Goal: Use online tool/utility: Utilize a website feature to perform a specific function

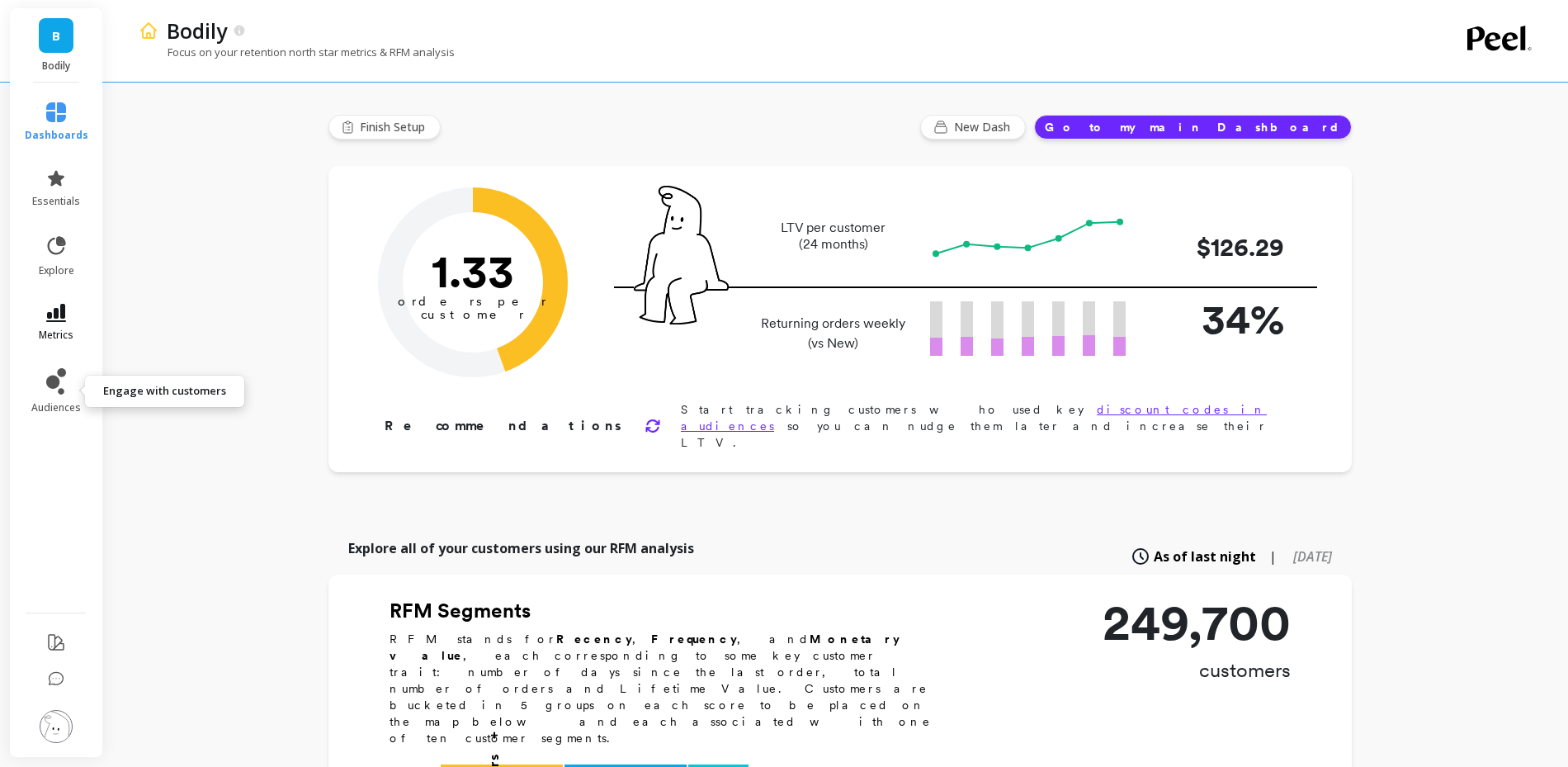
click at [49, 325] on link "metrics" at bounding box center [57, 322] width 63 height 38
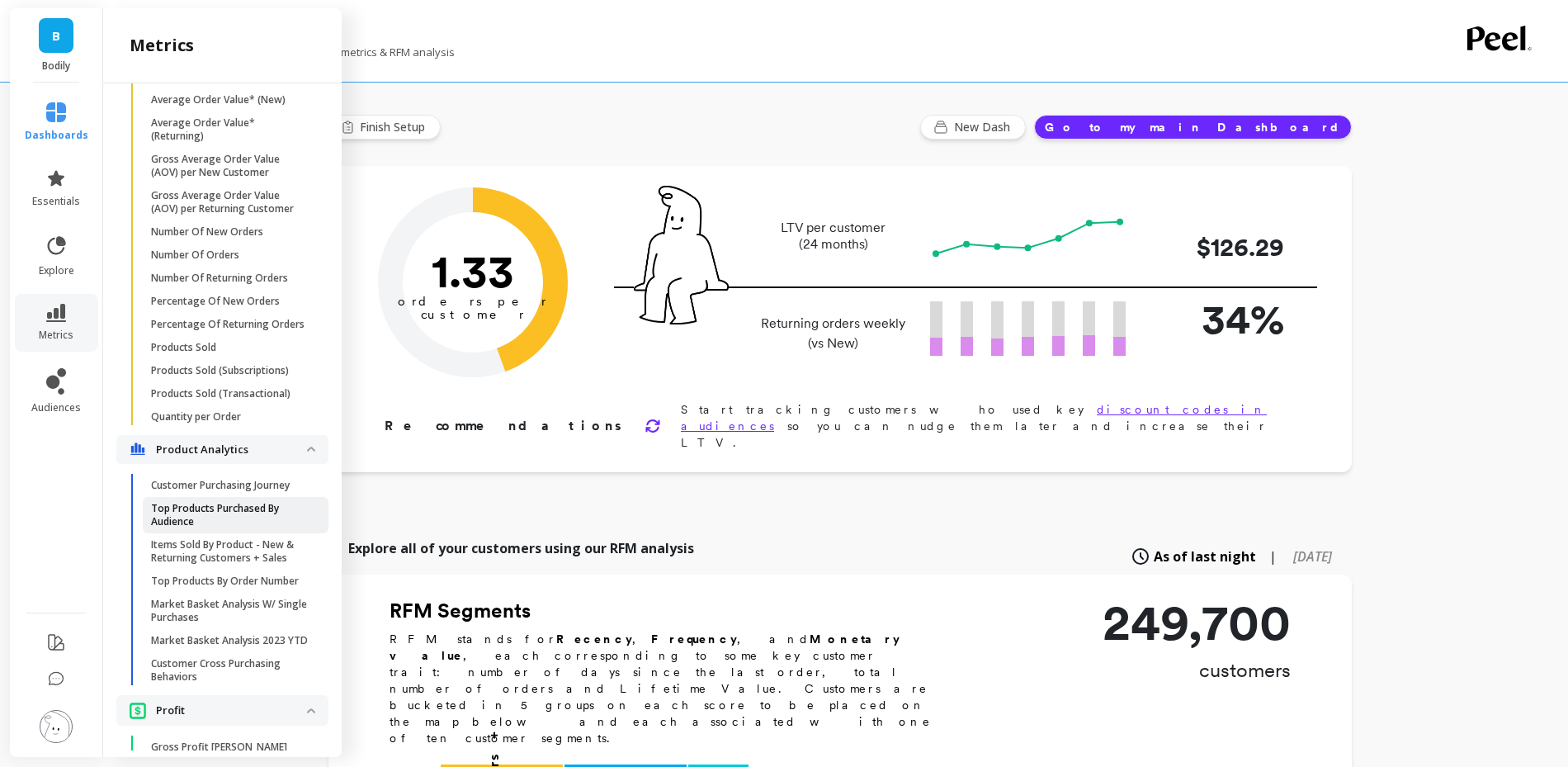
scroll to position [2907, 0]
click at [217, 605] on p "Market Basket Analysis W/ Single Purchases" at bounding box center [230, 609] width 158 height 26
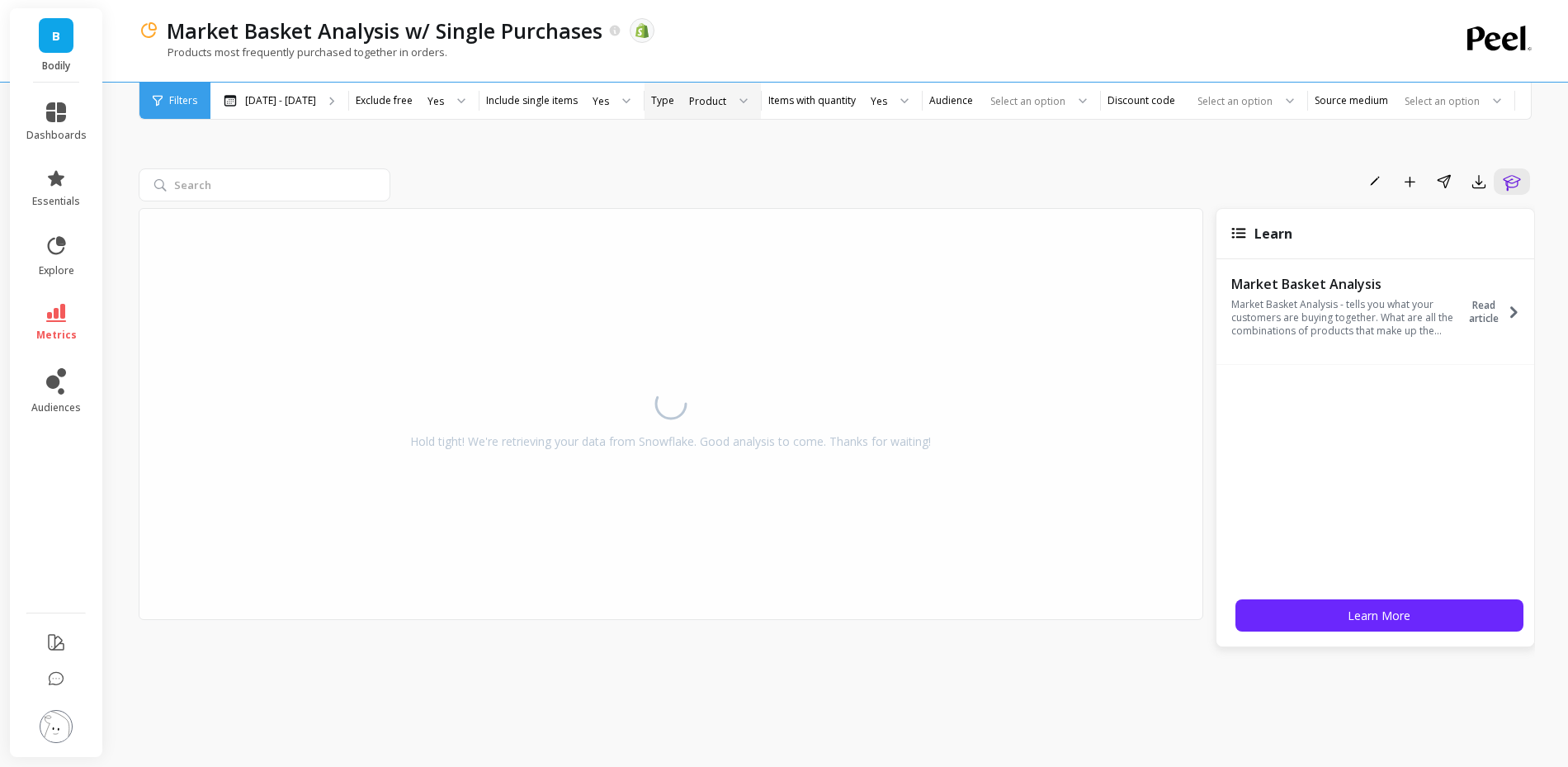
click at [698, 90] on div "Product" at bounding box center [718, 100] width 87 height 36
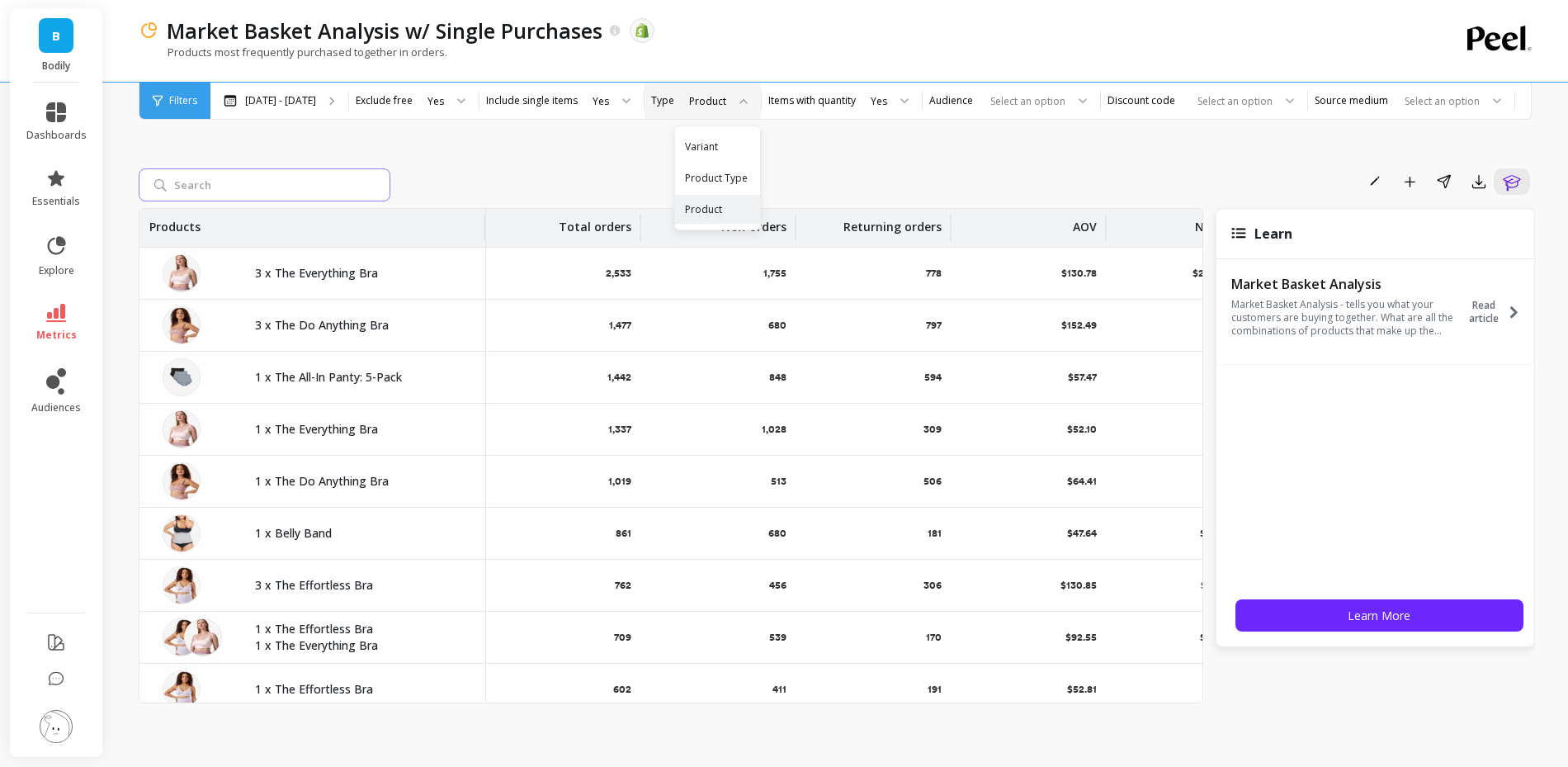
click at [308, 189] on input "search" at bounding box center [265, 184] width 252 height 33
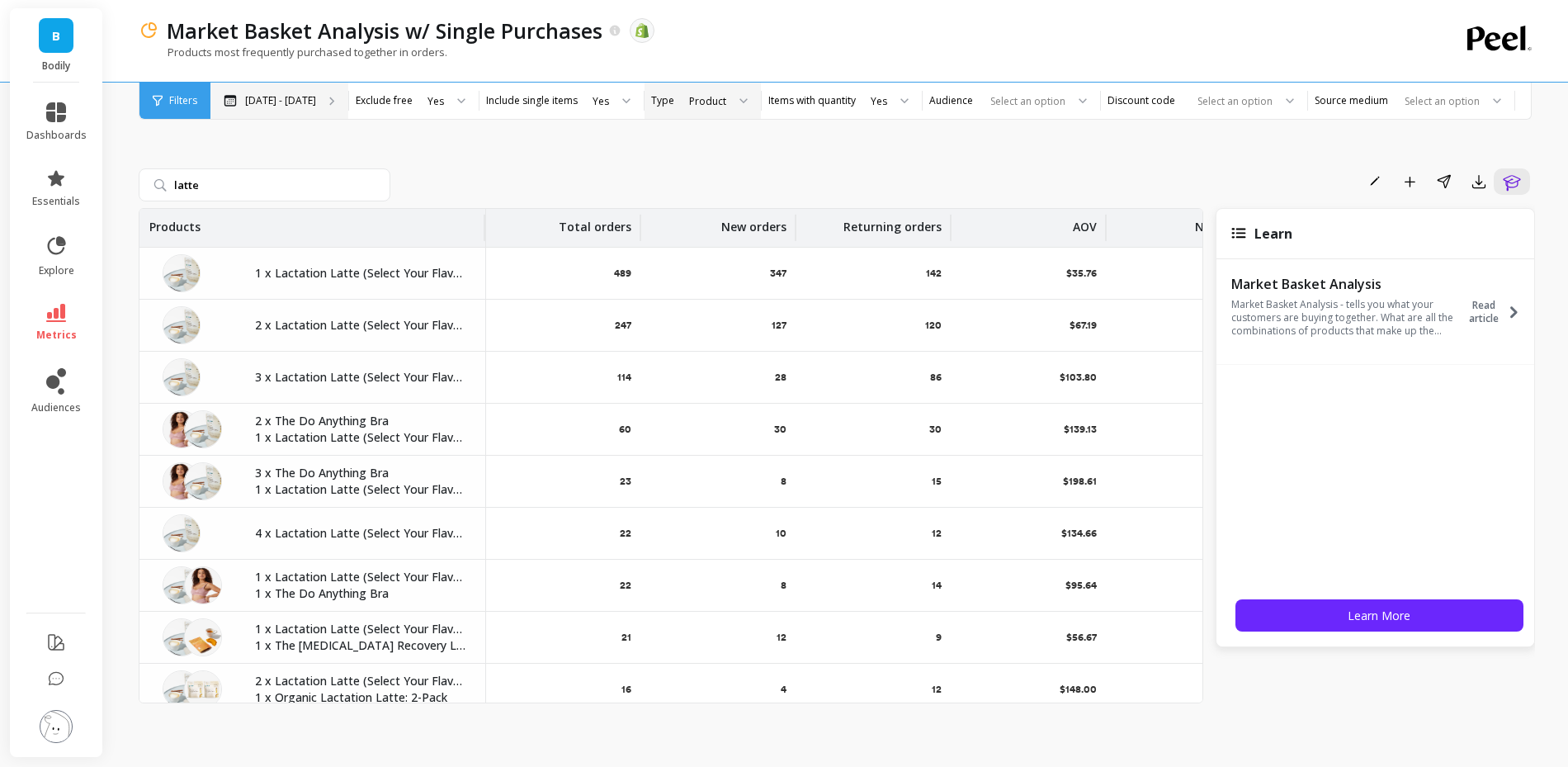
click at [315, 104] on div "Mar 6 - Sep 14" at bounding box center [280, 100] width 138 height 36
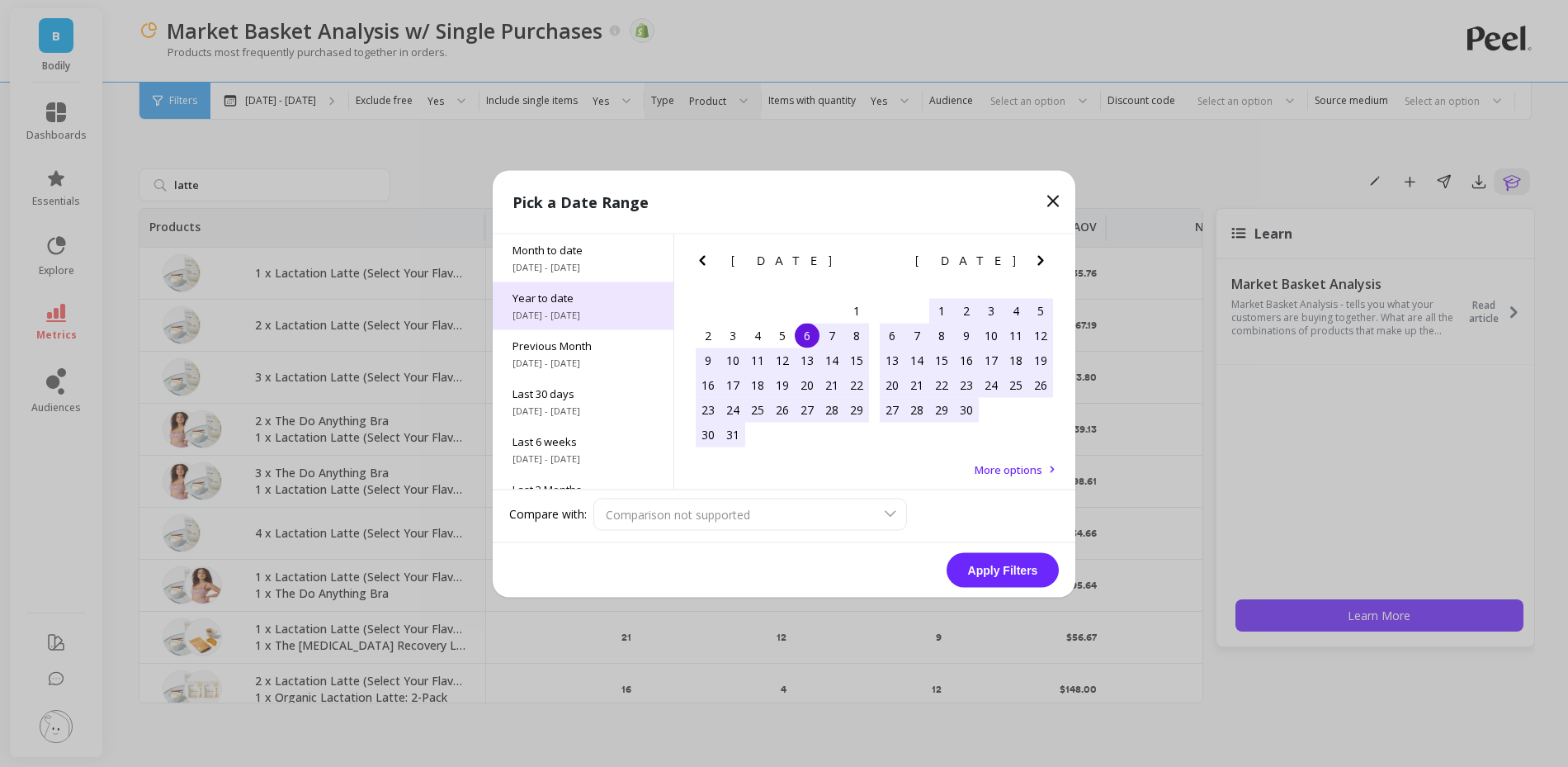
click at [552, 300] on span "Year to date" at bounding box center [582, 297] width 141 height 15
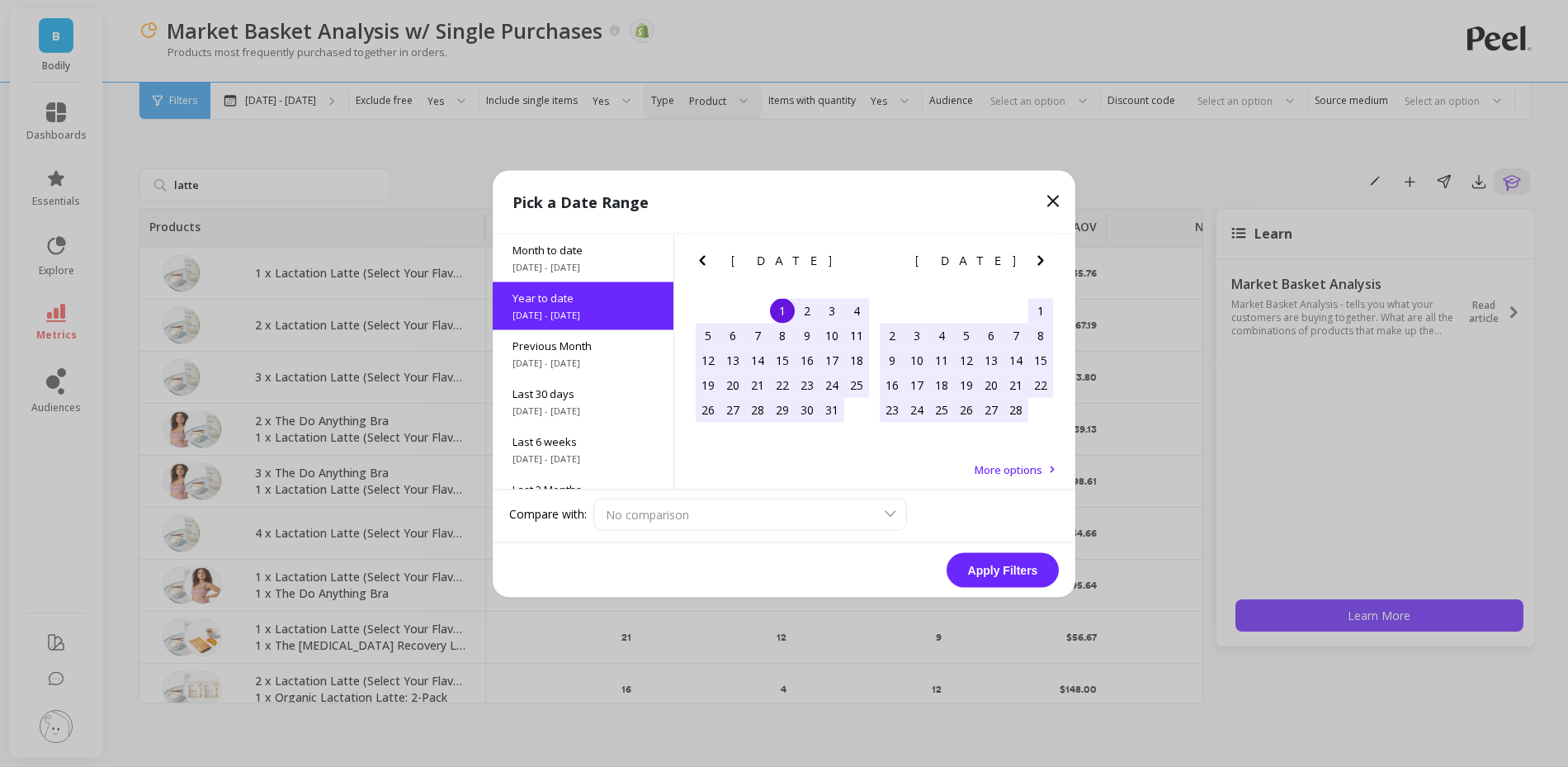
click at [1008, 564] on button "Apply Filters" at bounding box center [1002, 569] width 112 height 35
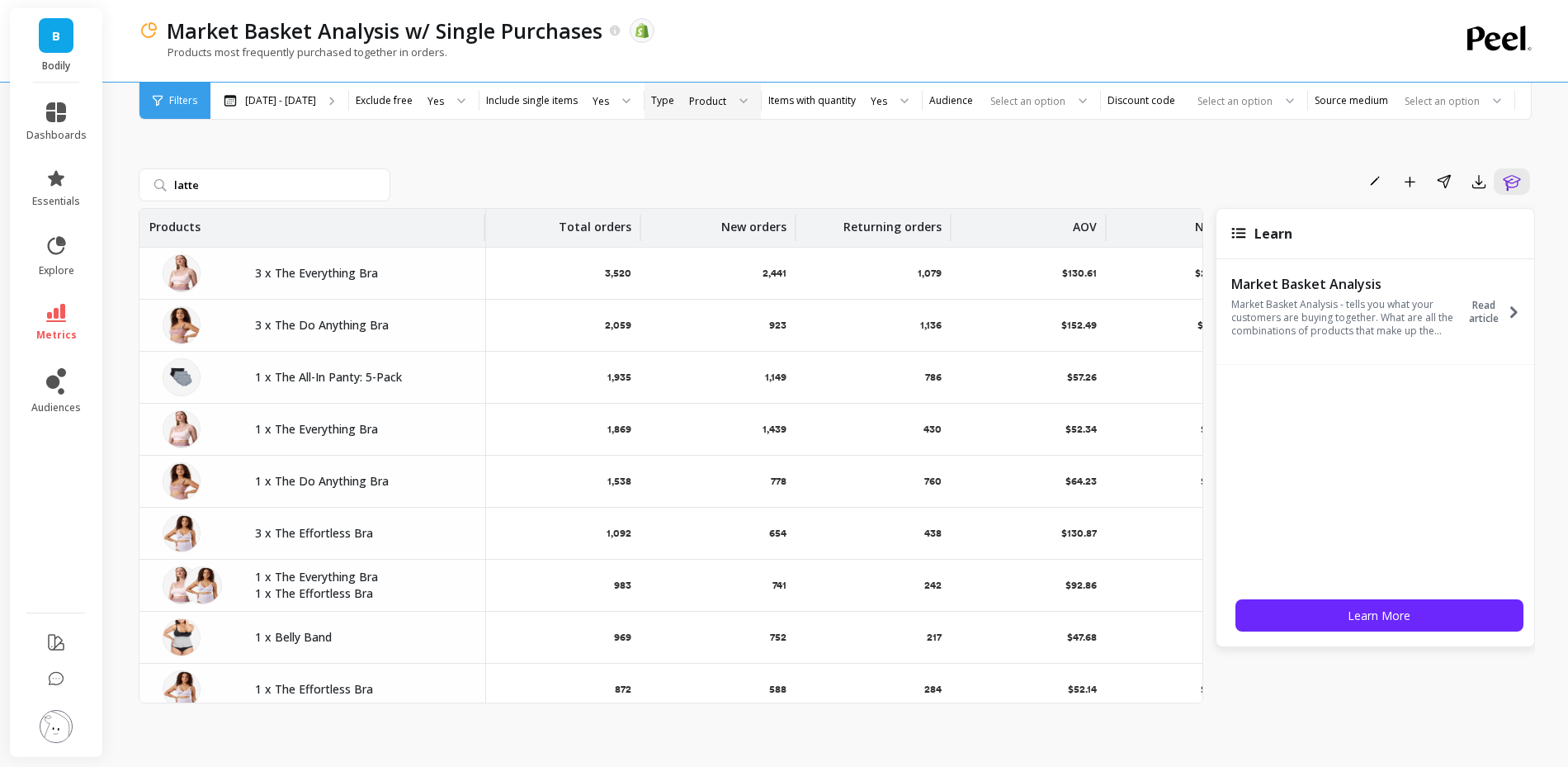
click at [336, 160] on div "latte Rename Add to Dashboard Share Export Learn Products Total orders New orde…" at bounding box center [837, 417] width 1396 height 661
click at [334, 173] on input "latte" at bounding box center [265, 184] width 252 height 33
click at [327, 182] on input "latte" at bounding box center [265, 184] width 252 height 33
type input "latte"
